Goal: Navigation & Orientation: Find specific page/section

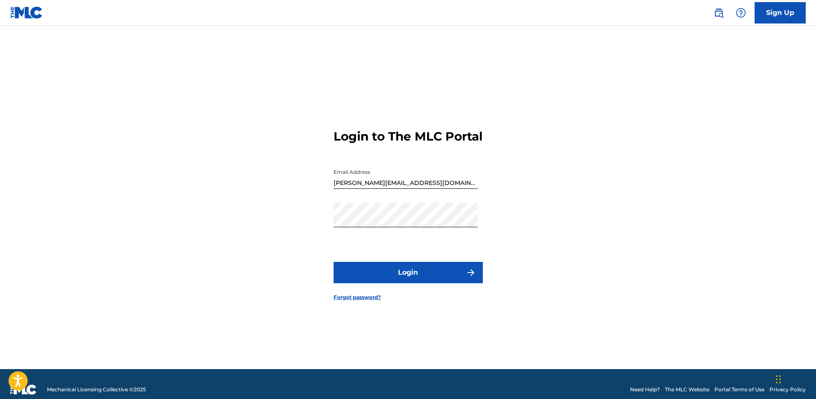
click at [398, 275] on button "Login" at bounding box center [408, 272] width 149 height 21
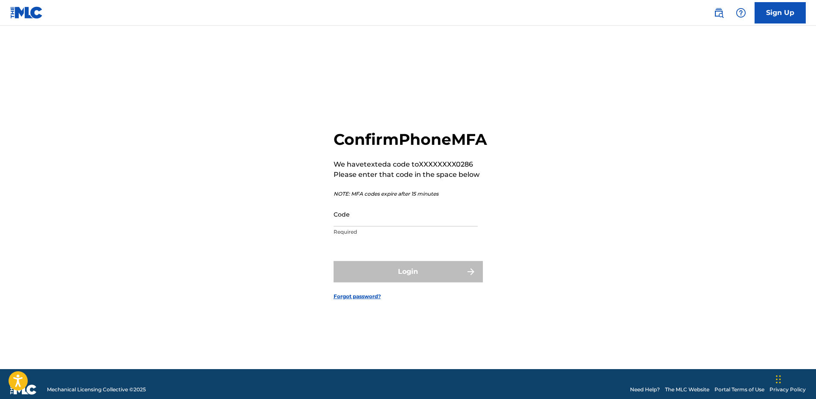
click at [409, 226] on input "Code" at bounding box center [406, 214] width 144 height 24
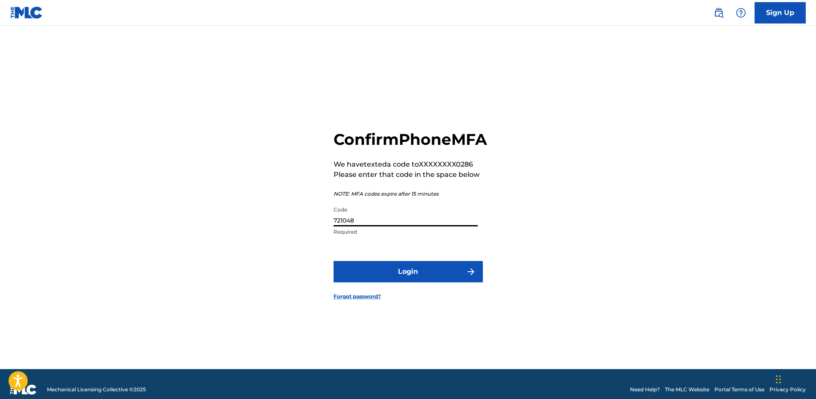
type input "721048"
click at [334, 261] on button "Login" at bounding box center [408, 271] width 149 height 21
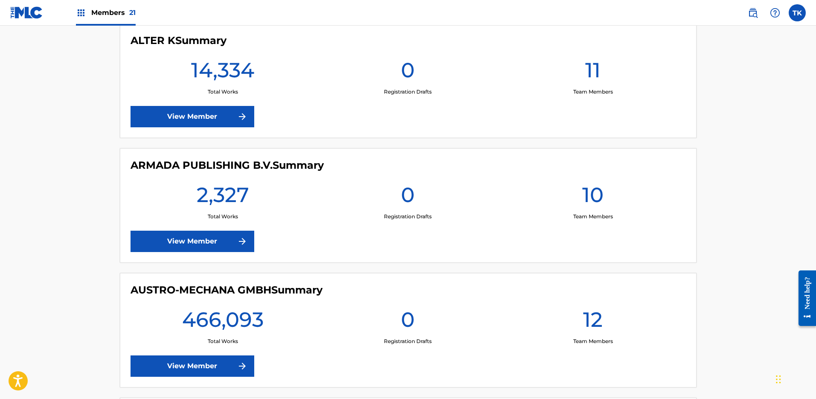
scroll to position [467, 0]
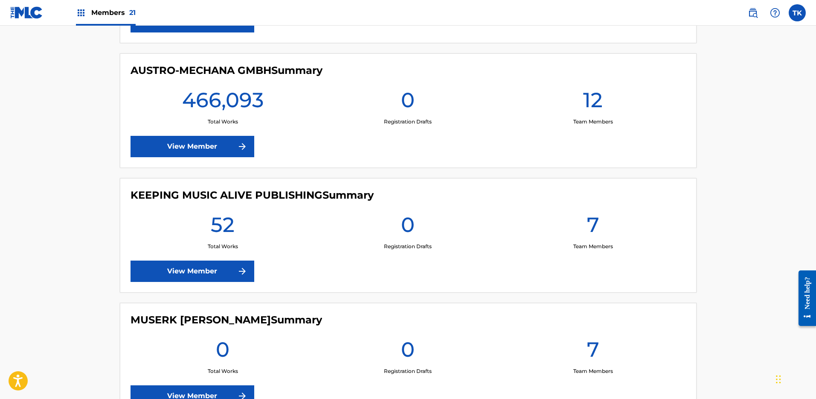
click at [357, 193] on h4 "KEEPING MUSIC ALIVE PUBLISHING Summary" at bounding box center [252, 195] width 243 height 13
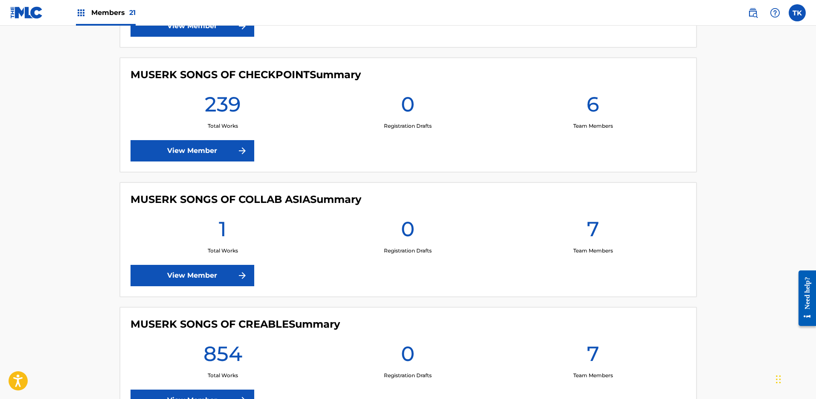
scroll to position [0, 0]
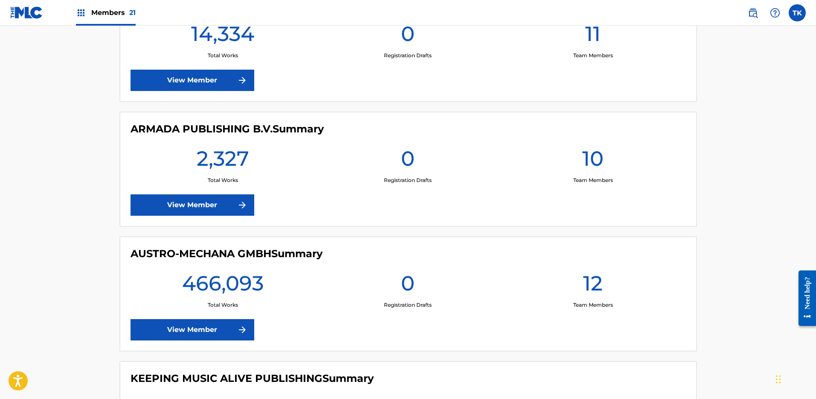
click at [104, 15] on span "Members 21" at bounding box center [113, 13] width 44 height 10
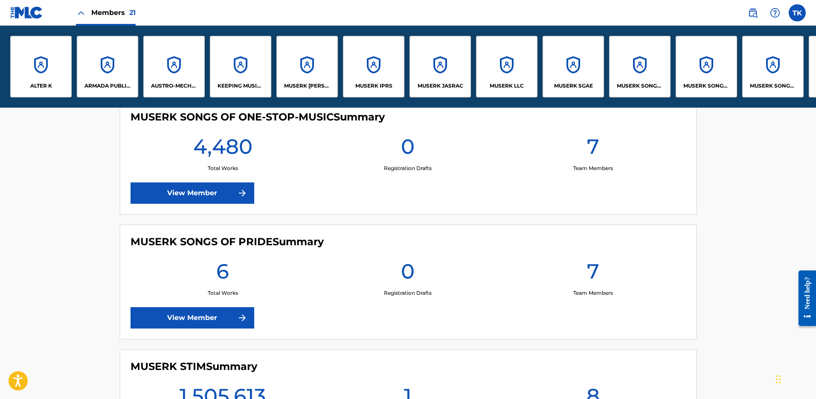
scroll to position [1829, 0]
